Goal: Task Accomplishment & Management: Complete application form

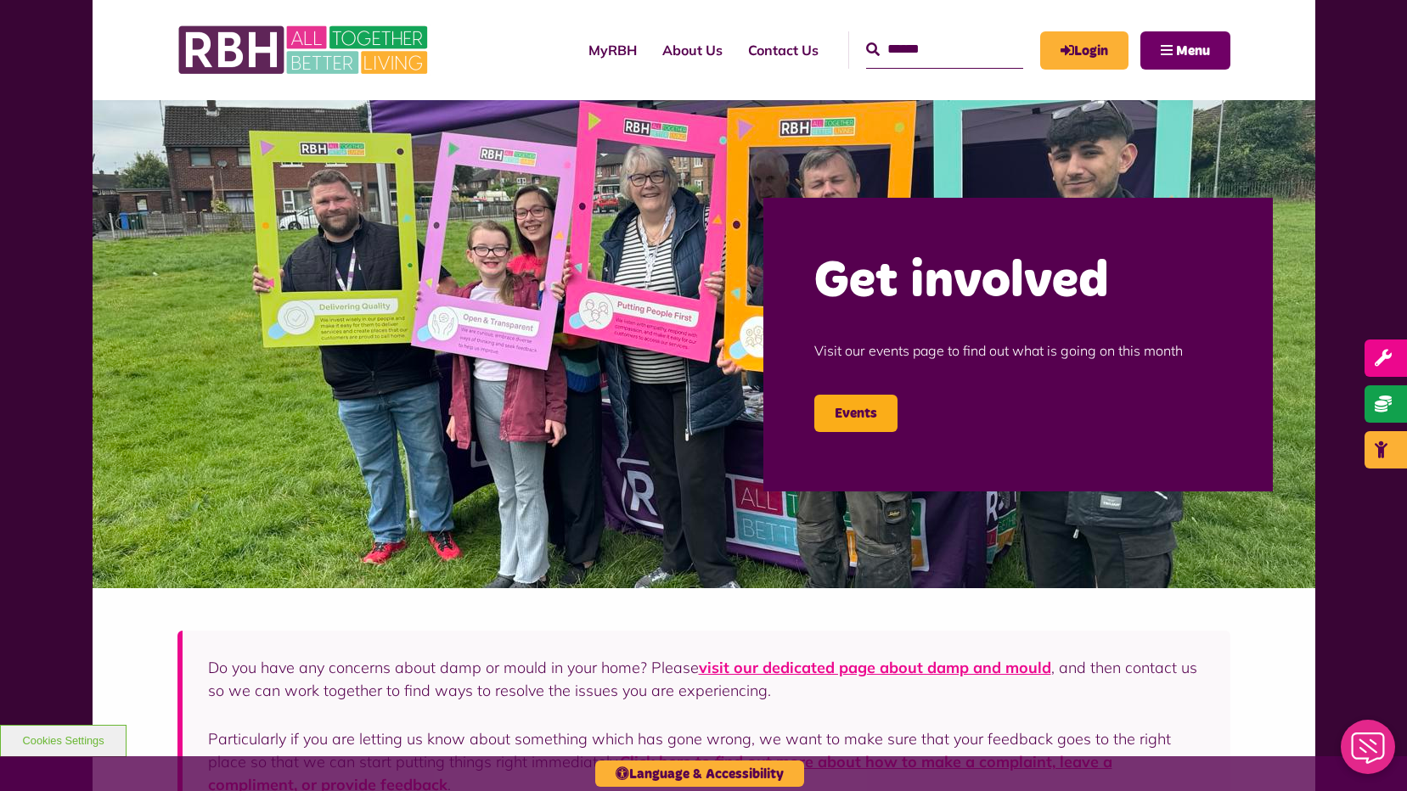
click at [1173, 53] on button "Menu" at bounding box center [1185, 50] width 90 height 38
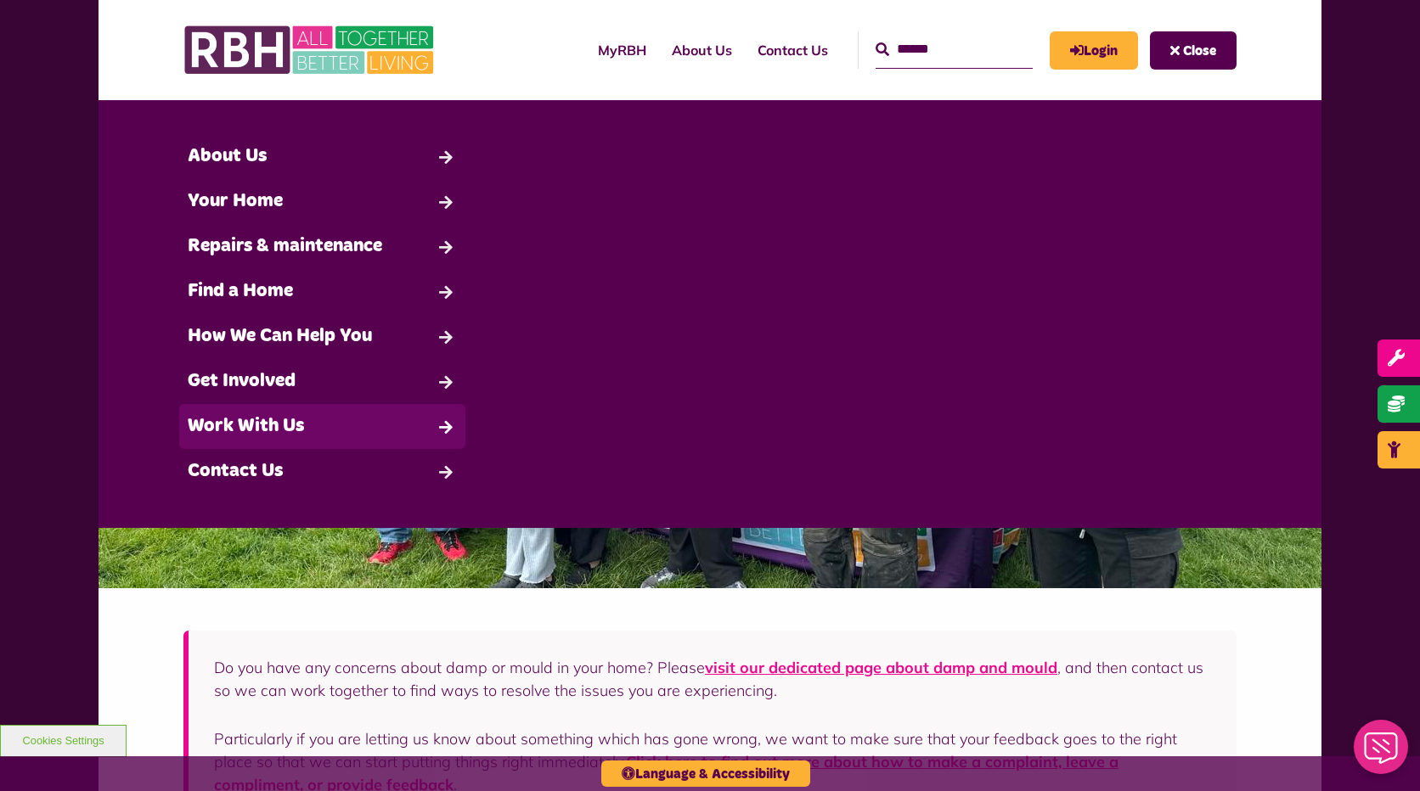
click at [318, 424] on link "Work With Us" at bounding box center [322, 426] width 286 height 45
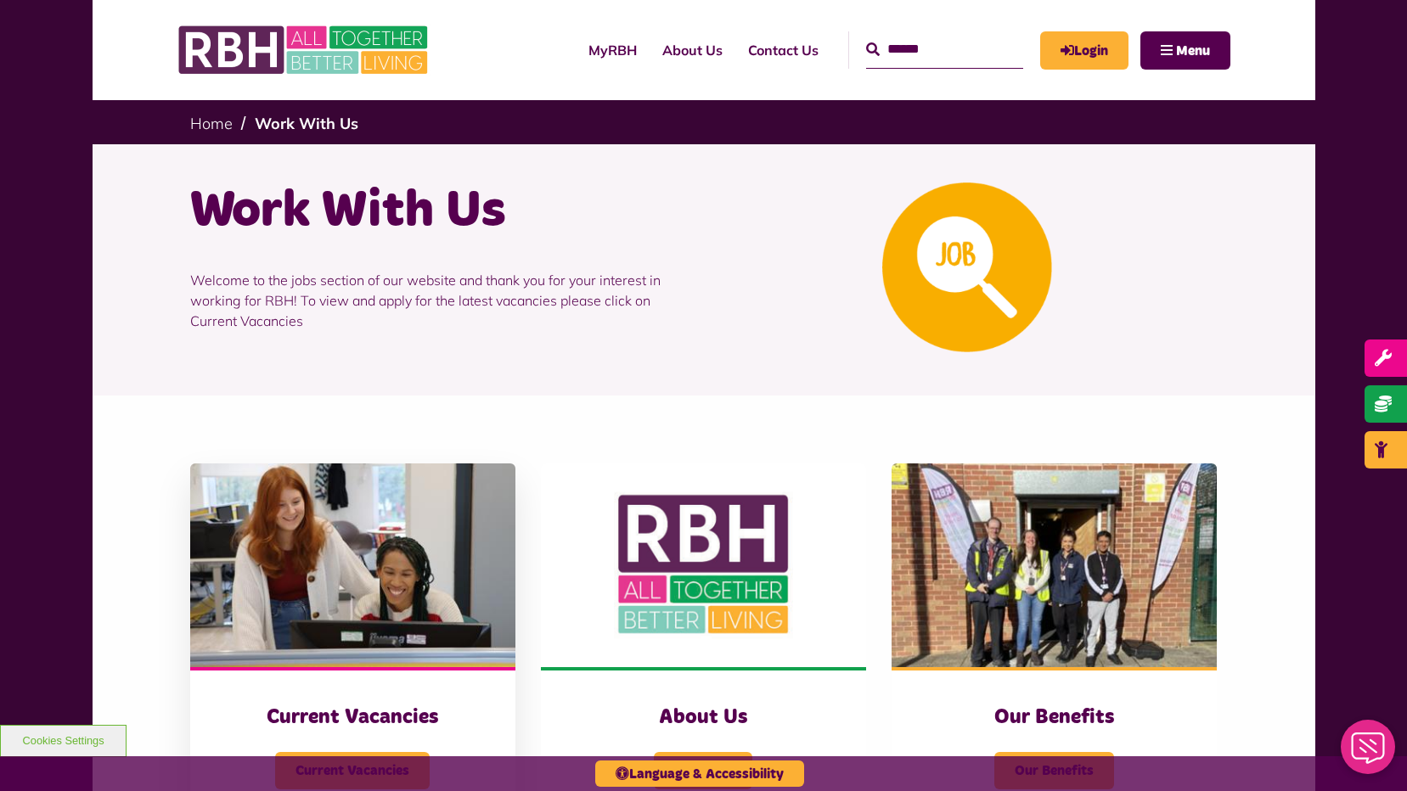
click at [359, 717] on h3 "Current Vacancies" at bounding box center [352, 718] width 257 height 26
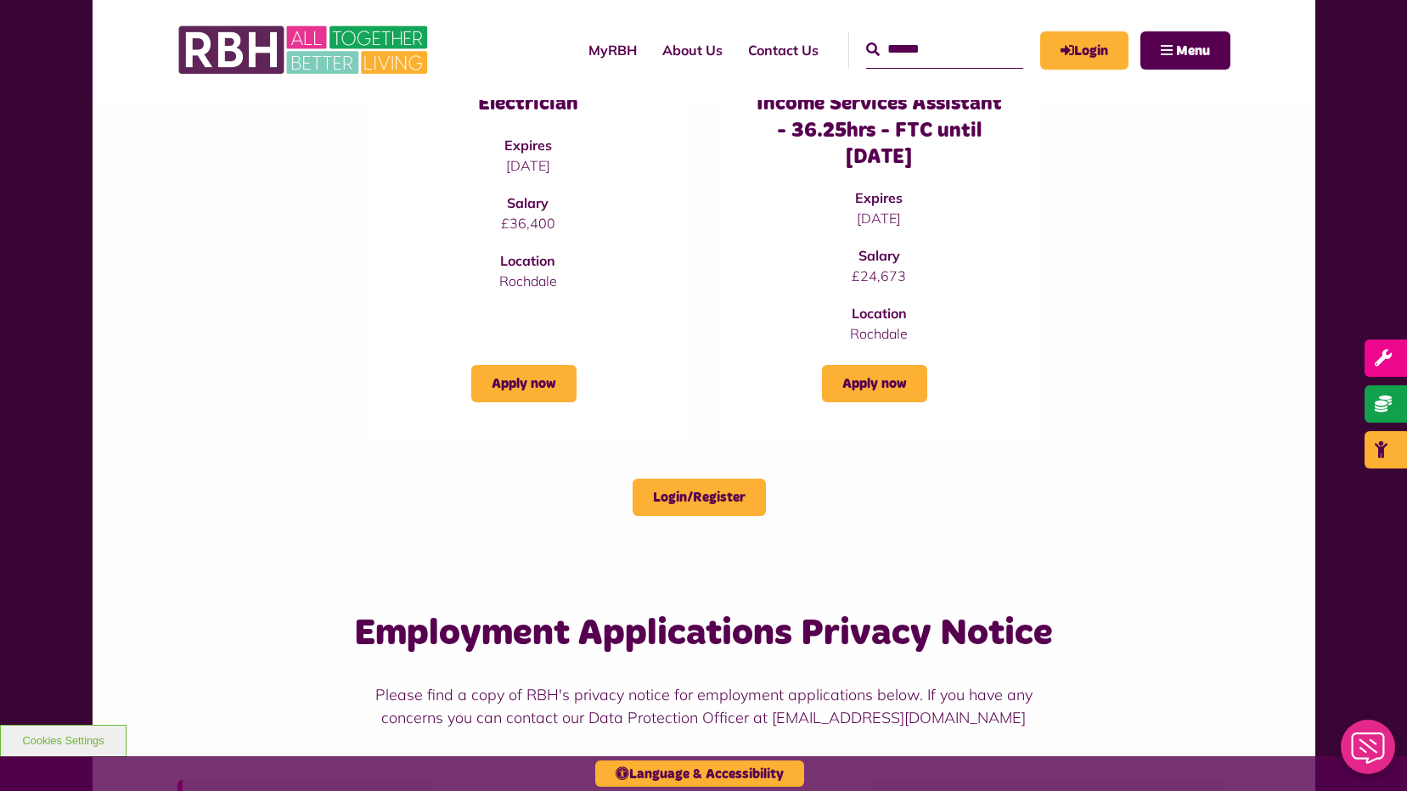
scroll to position [594, 0]
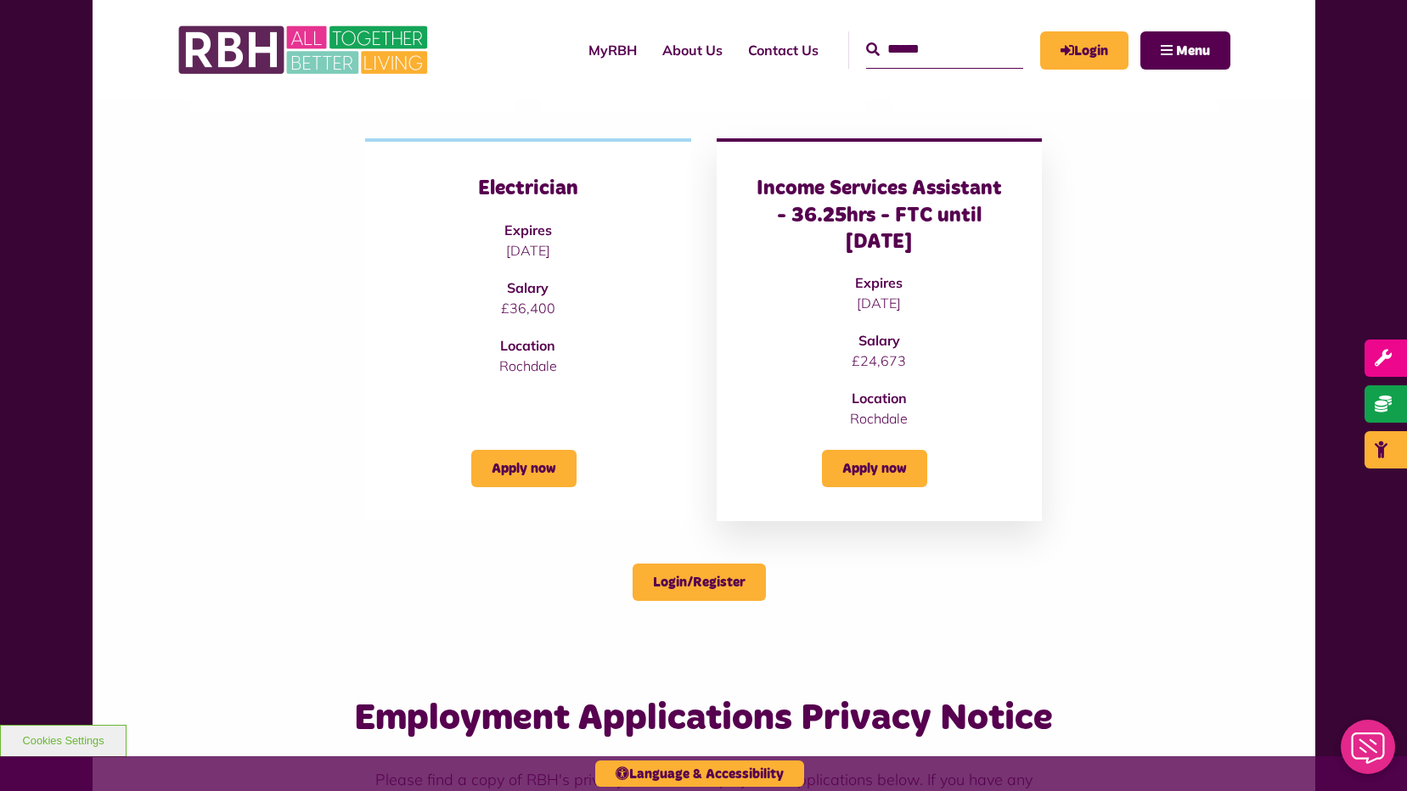
click at [916, 243] on h3 "Income Services Assistant - 36.25hrs - FTC until 06/02/2026" at bounding box center [879, 216] width 257 height 80
click at [854, 213] on h3 "Income Services Assistant - 36.25hrs - FTC until 06/02/2026" at bounding box center [879, 216] width 257 height 80
click at [884, 471] on link "Apply now" at bounding box center [874, 468] width 105 height 37
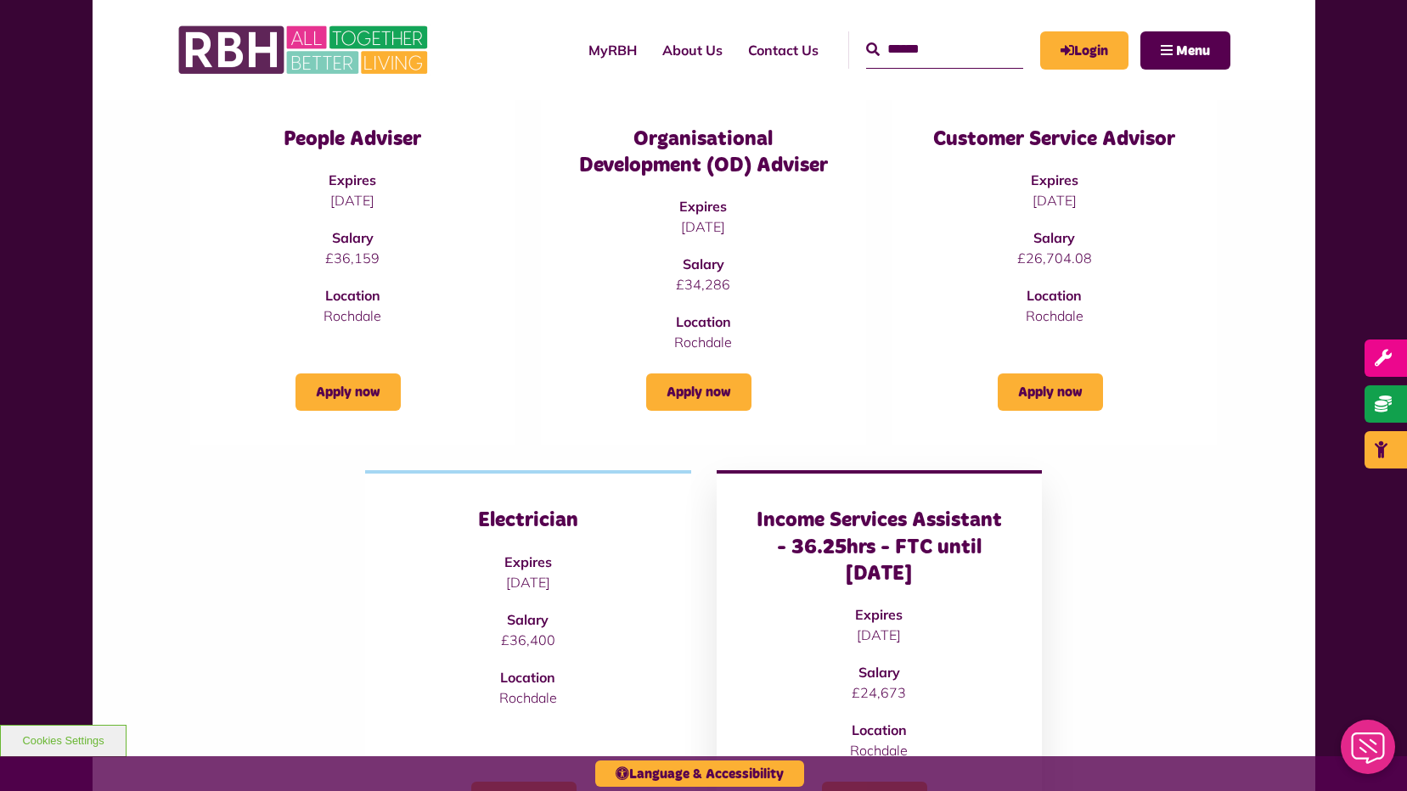
scroll to position [170, 0]
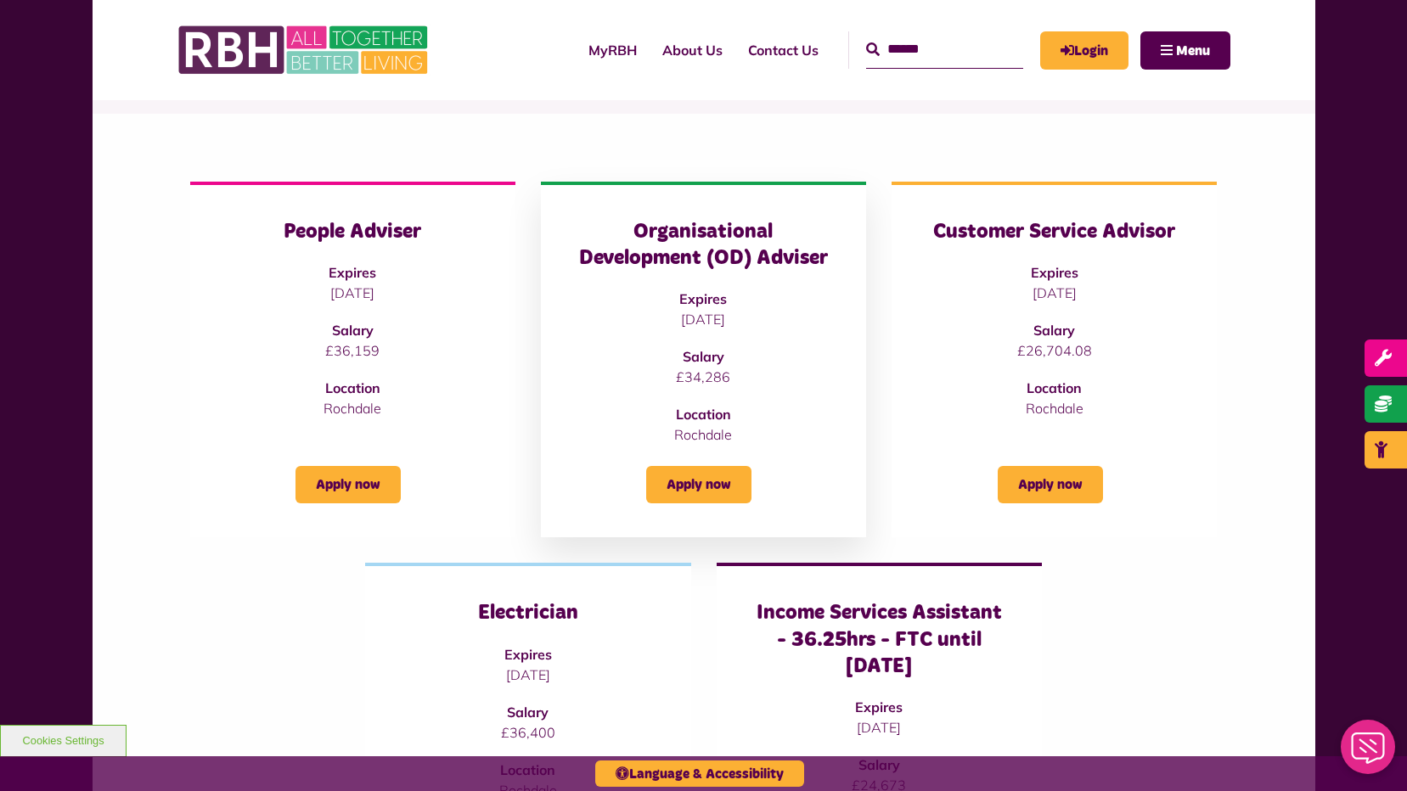
click at [718, 252] on h3 "Organisational Development (OD) Adviser" at bounding box center [703, 245] width 257 height 53
click at [721, 485] on link "Apply now" at bounding box center [698, 484] width 105 height 37
